Goal: Task Accomplishment & Management: Use online tool/utility

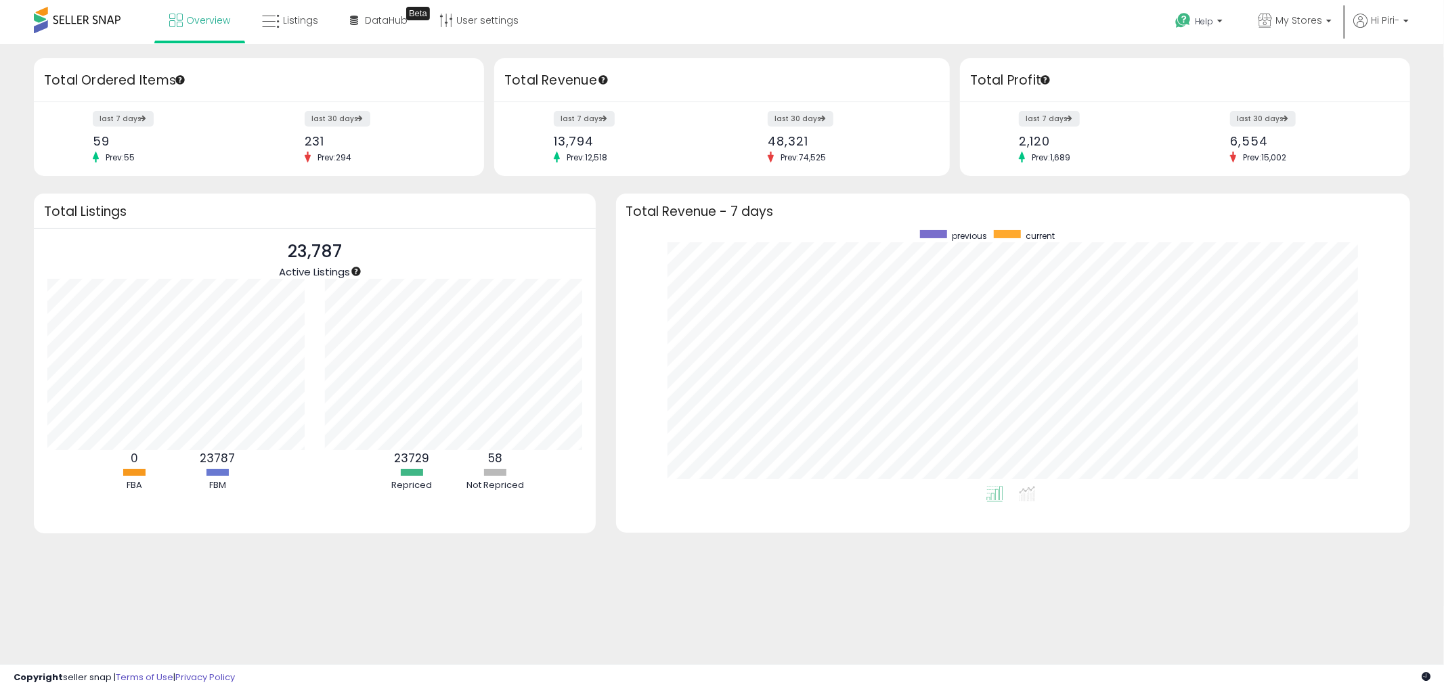
scroll to position [255, 768]
click at [313, 18] on span "Listings" at bounding box center [300, 21] width 35 height 14
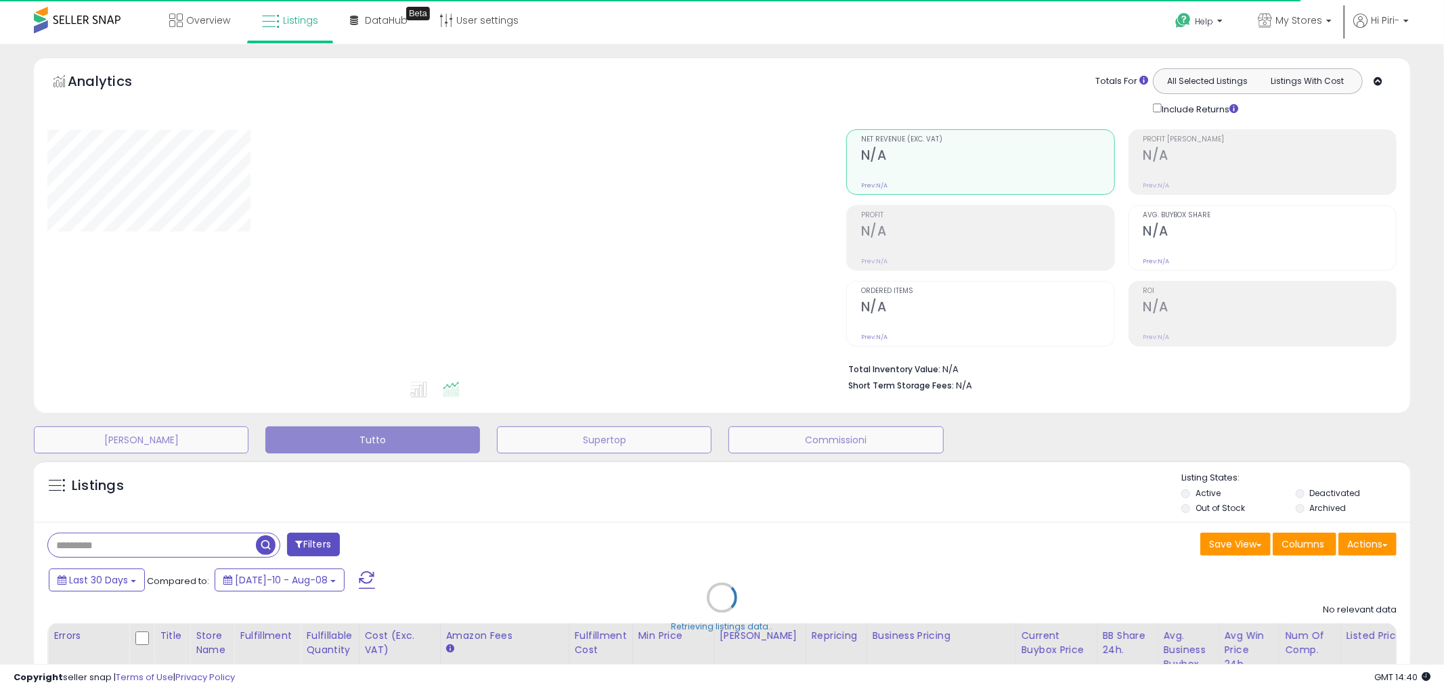
click at [1370, 544] on div "Retrieving listings data.." at bounding box center [722, 608] width 1397 height 309
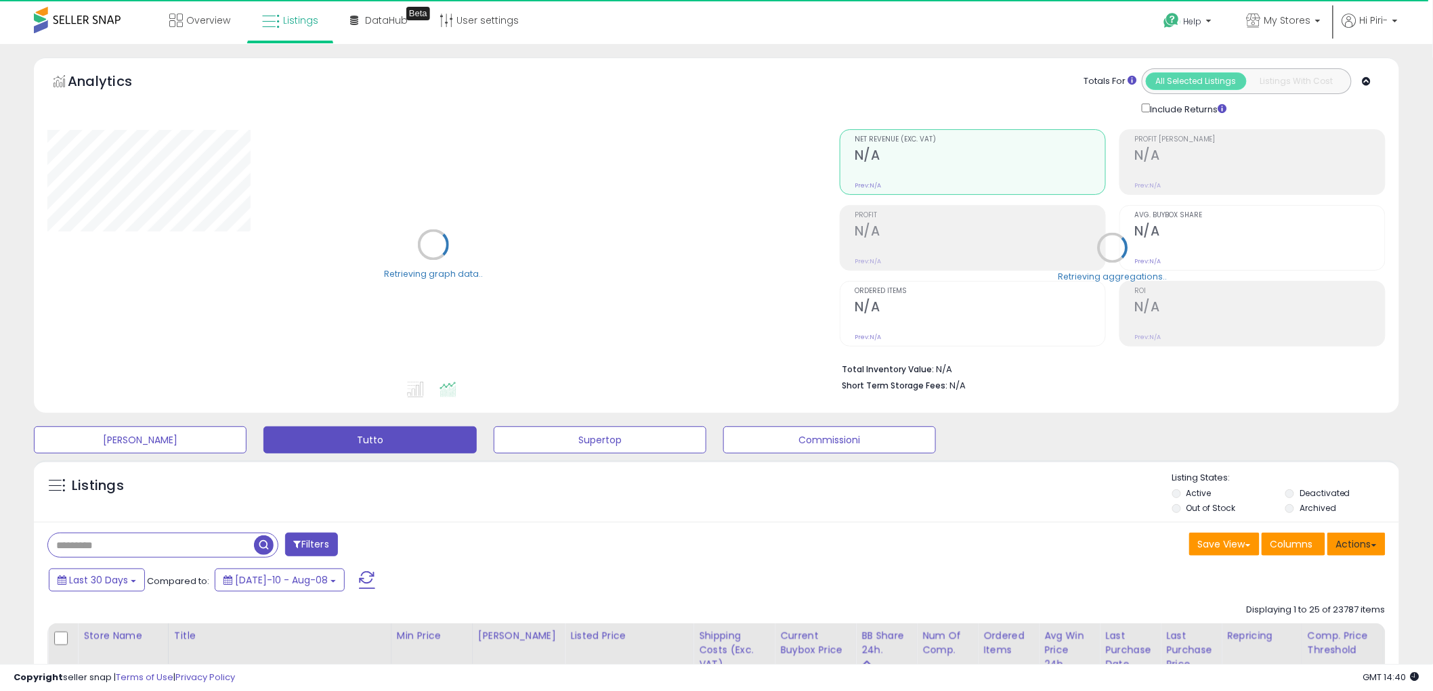
click at [1361, 547] on button "Actions" at bounding box center [1356, 544] width 58 height 23
click at [1320, 571] on link "Import" at bounding box center [1301, 573] width 148 height 21
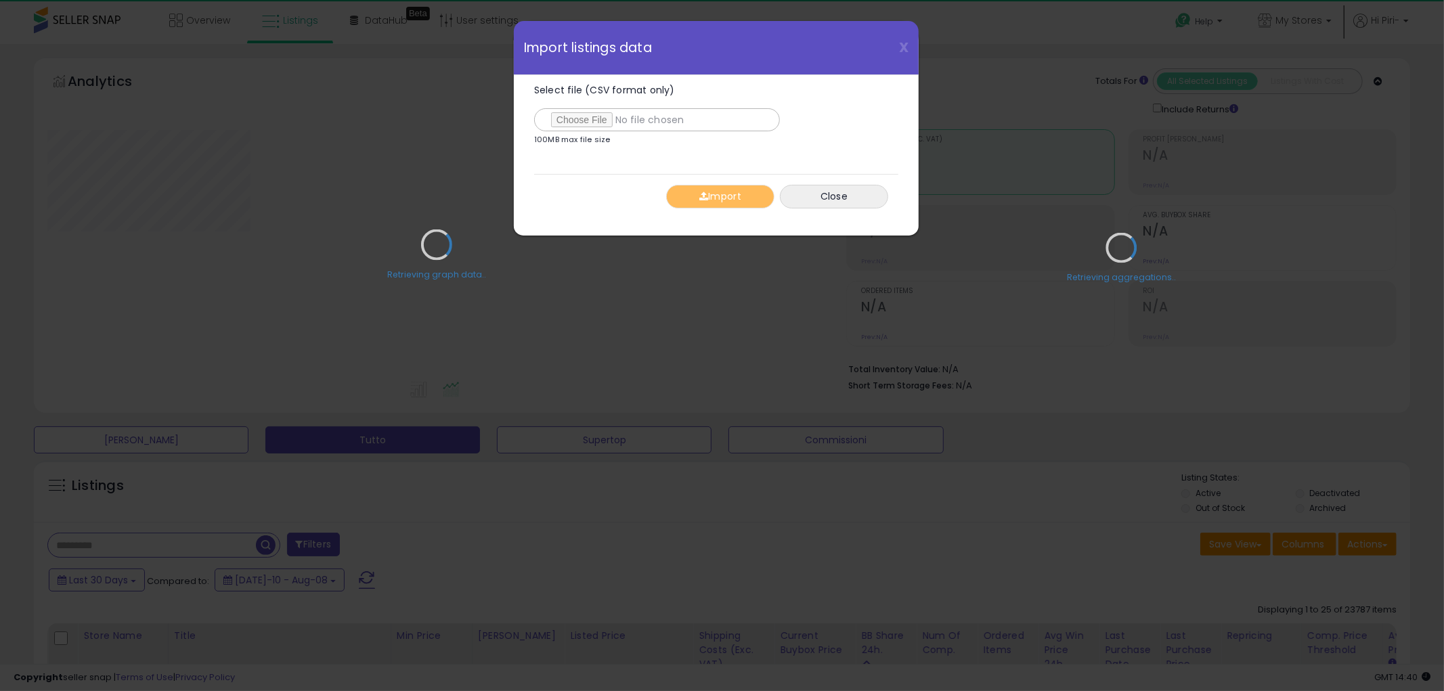
click at [579, 121] on div "Retrieving graph data.." at bounding box center [436, 255] width 799 height 278
click at [586, 118] on div "Retrieving graph data.." at bounding box center [436, 255] width 799 height 278
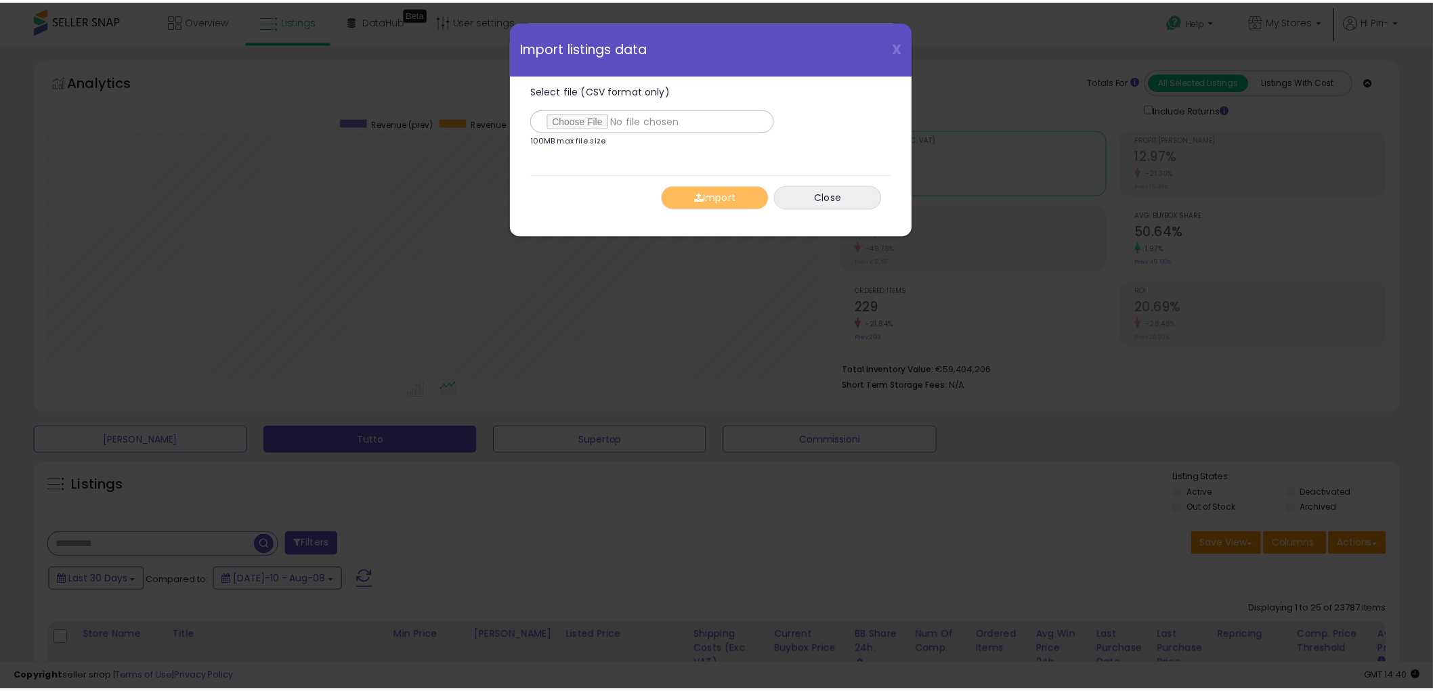
scroll to position [278, 800]
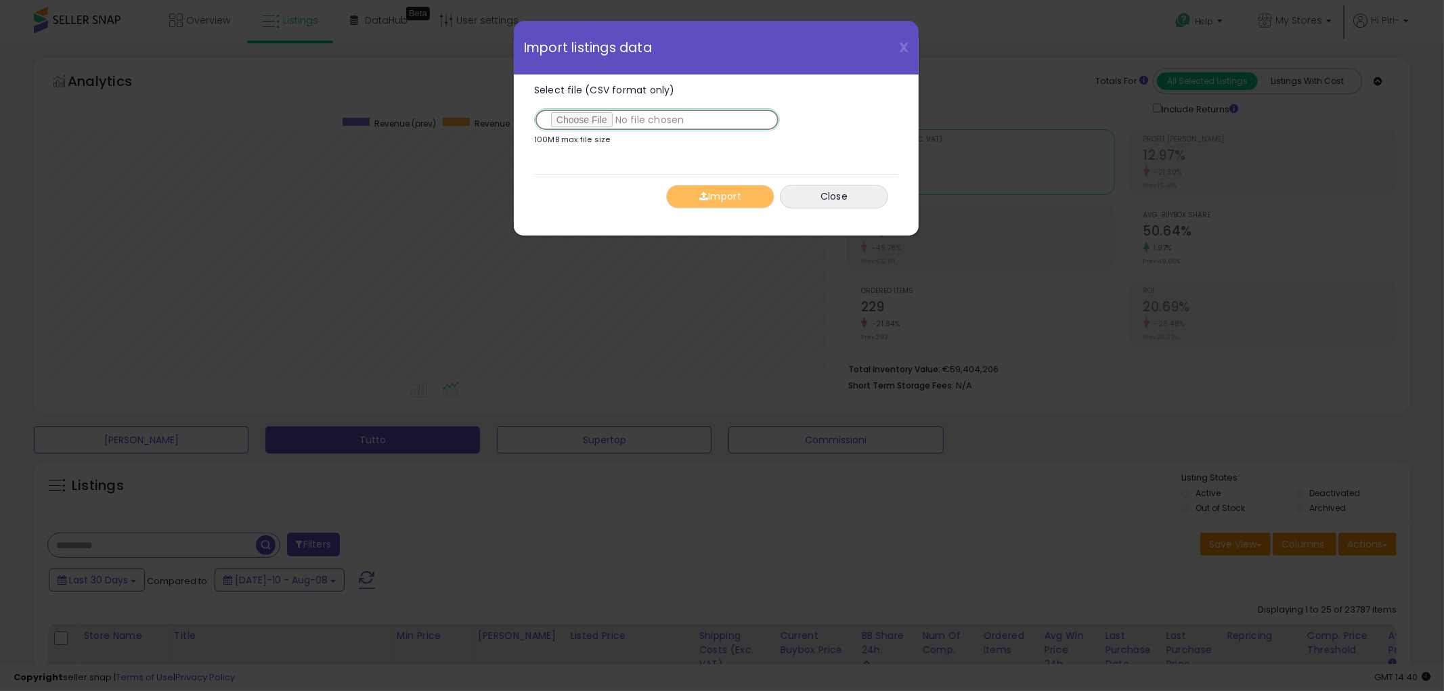
click at [576, 122] on input "Select file (CSV format only)" at bounding box center [657, 119] width 246 height 23
type input "**********"
click at [729, 202] on button "Import" at bounding box center [720, 197] width 108 height 24
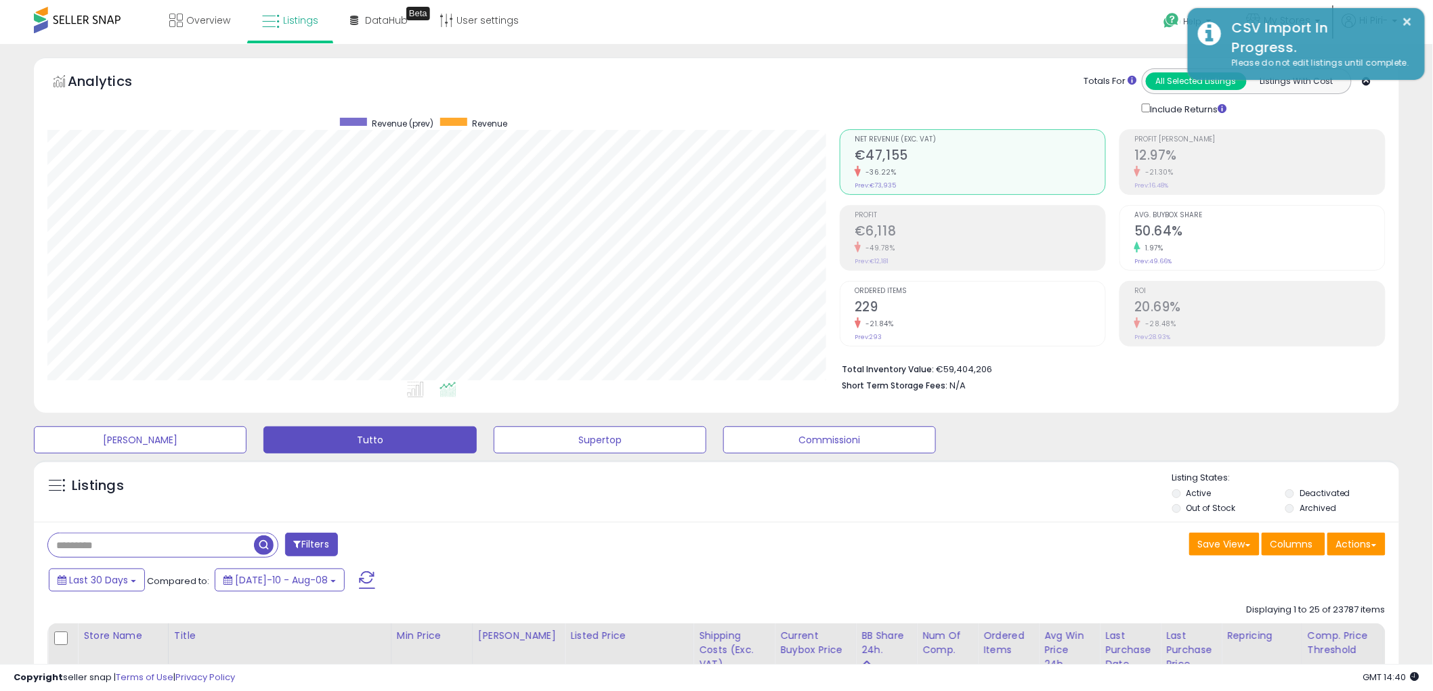
scroll to position [676719, 676203]
